Goal: Find contact information

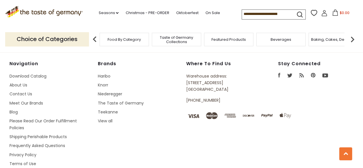
scroll to position [732, 0]
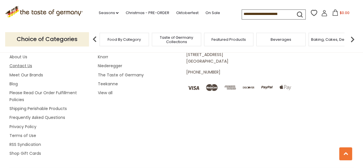
click at [26, 63] on link "Contact Us" at bounding box center [20, 66] width 23 height 6
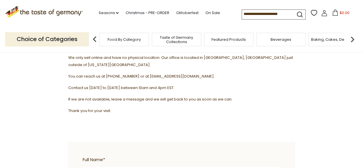
scroll to position [85, 0]
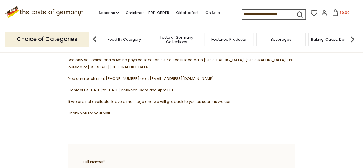
drag, startPoint x: 146, startPoint y: 70, endPoint x: 212, endPoint y: 72, distance: 66.1
click at [212, 75] on p "You can reach us at 1-800-881-6419 or at contact@thetasteofgermany.com." at bounding box center [181, 78] width 227 height 7
copy span "contact@thetasteofgermany.com."
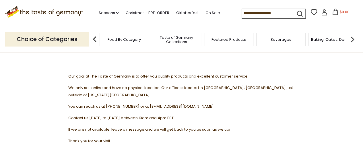
scroll to position [0, 0]
